Goal: Transaction & Acquisition: Purchase product/service

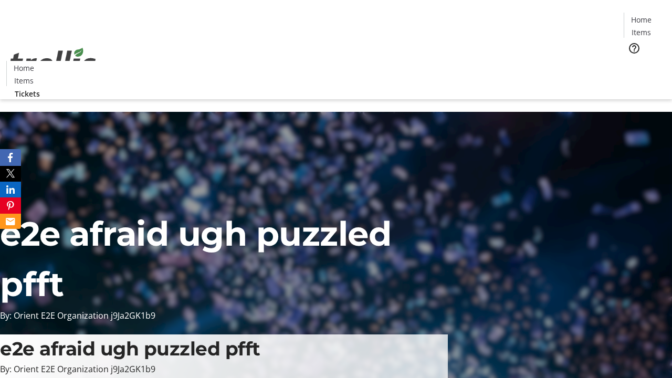
click at [632, 61] on span "Tickets" at bounding box center [644, 66] width 25 height 11
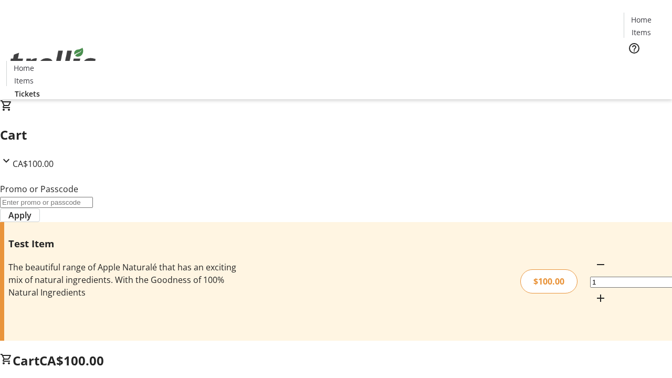
type input "FLAT"
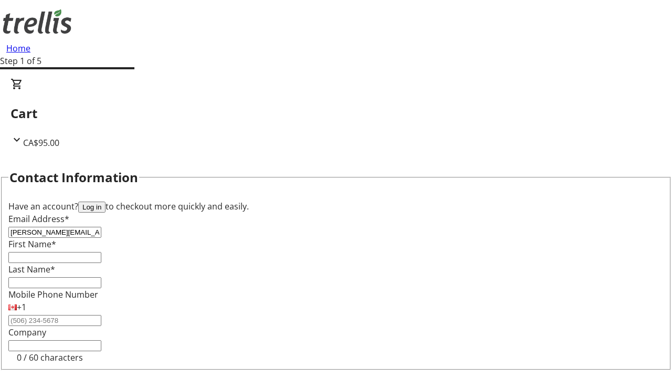
type input "[PERSON_NAME][EMAIL_ADDRESS][DOMAIN_NAME]"
type input "[PERSON_NAME]"
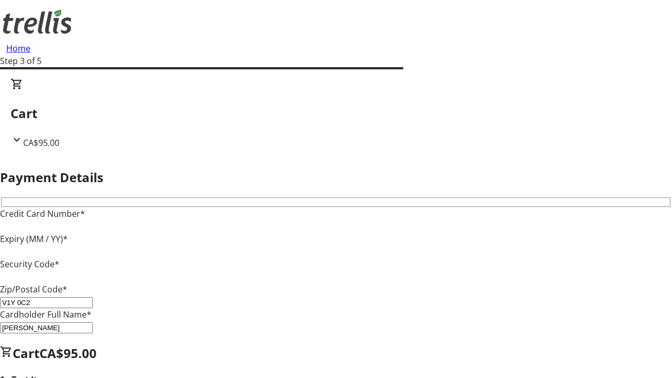
type input "V1Y 0C2"
